Goal: Information Seeking & Learning: Understand process/instructions

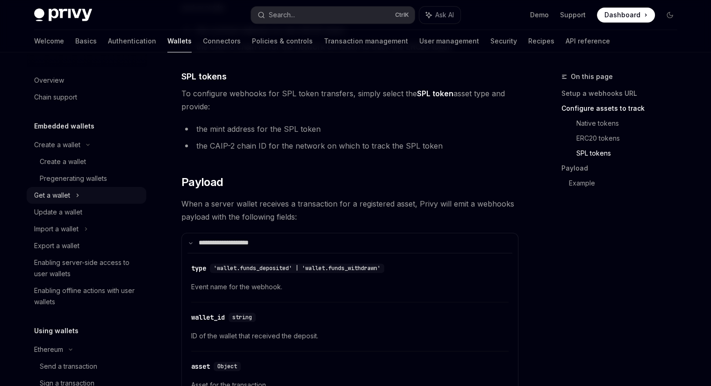
click at [76, 197] on icon at bounding box center [78, 195] width 4 height 11
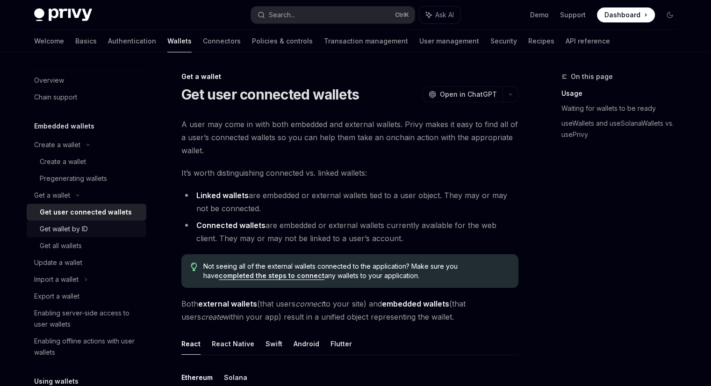
click at [84, 227] on div "Get wallet by ID" at bounding box center [64, 228] width 48 height 11
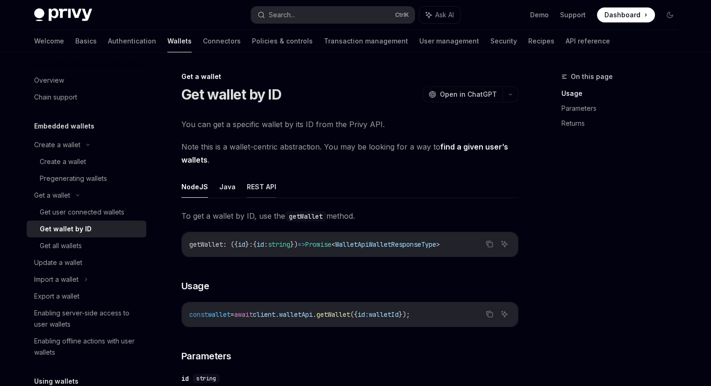
click at [259, 186] on button "REST API" at bounding box center [261, 187] width 29 height 22
type textarea "*"
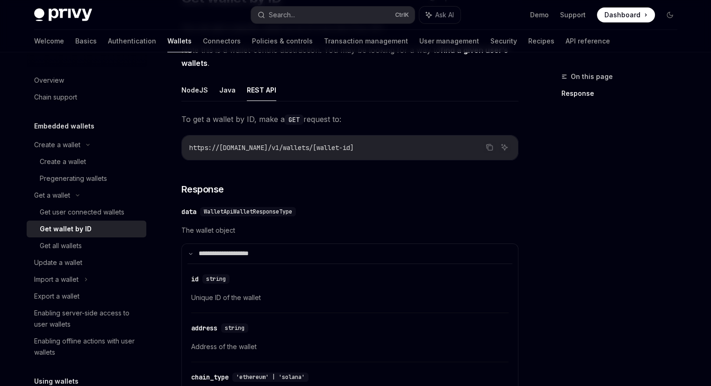
scroll to position [96, 0]
click at [273, 209] on span "WalletApiWalletResponseType" at bounding box center [248, 211] width 88 height 7
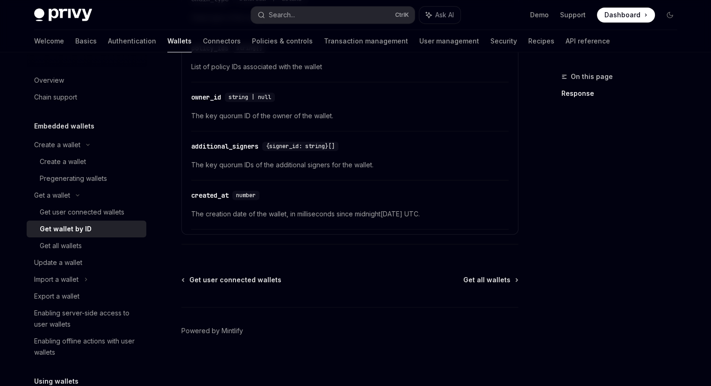
scroll to position [0, 0]
